Goal: Transaction & Acquisition: Purchase product/service

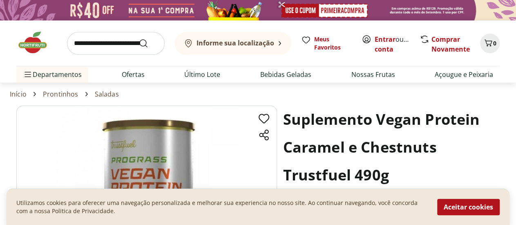
scroll to position [1, 0]
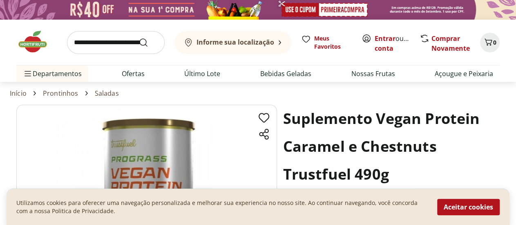
click at [76, 92] on link "Prontinhos" at bounding box center [61, 92] width 36 height 7
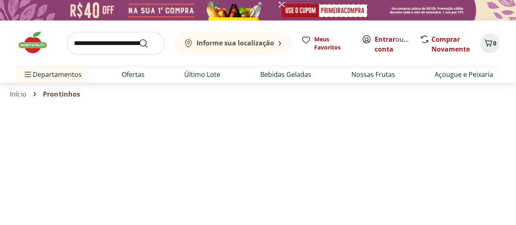
select select "**********"
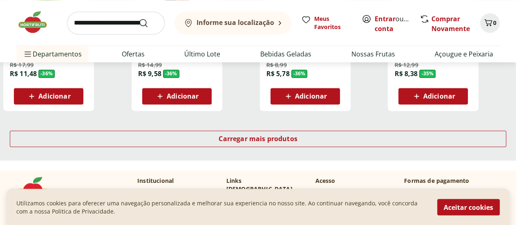
scroll to position [577, 0]
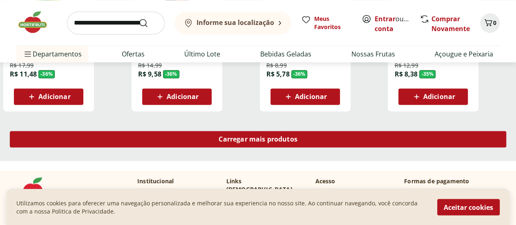
click at [240, 142] on span "Carregar mais produtos" at bounding box center [258, 139] width 79 height 7
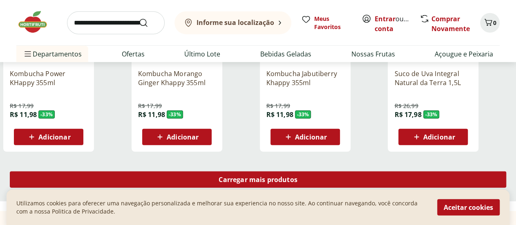
scroll to position [1070, 0]
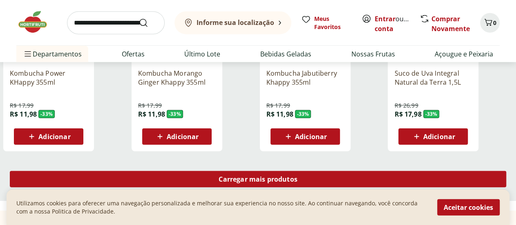
click at [255, 183] on div "Carregar mais produtos" at bounding box center [258, 179] width 496 height 16
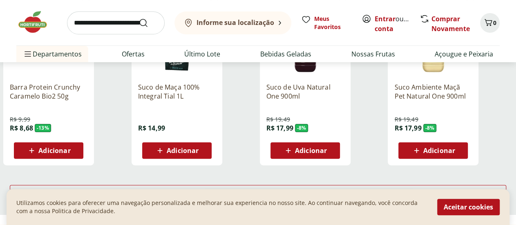
scroll to position [1684, 0]
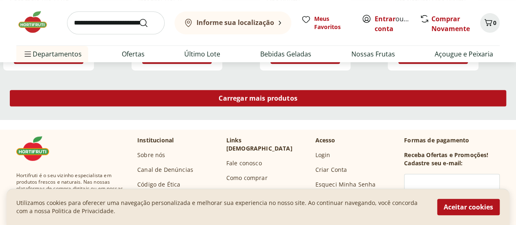
click at [249, 103] on div "Carregar mais produtos" at bounding box center [258, 98] width 496 height 16
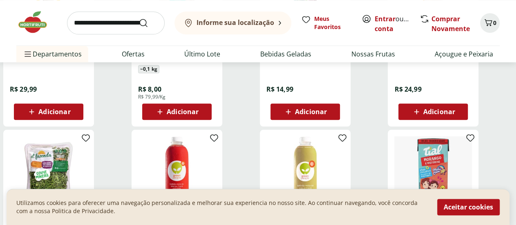
scroll to position [2012, 0]
